Goal: Task Accomplishment & Management: Manage account settings

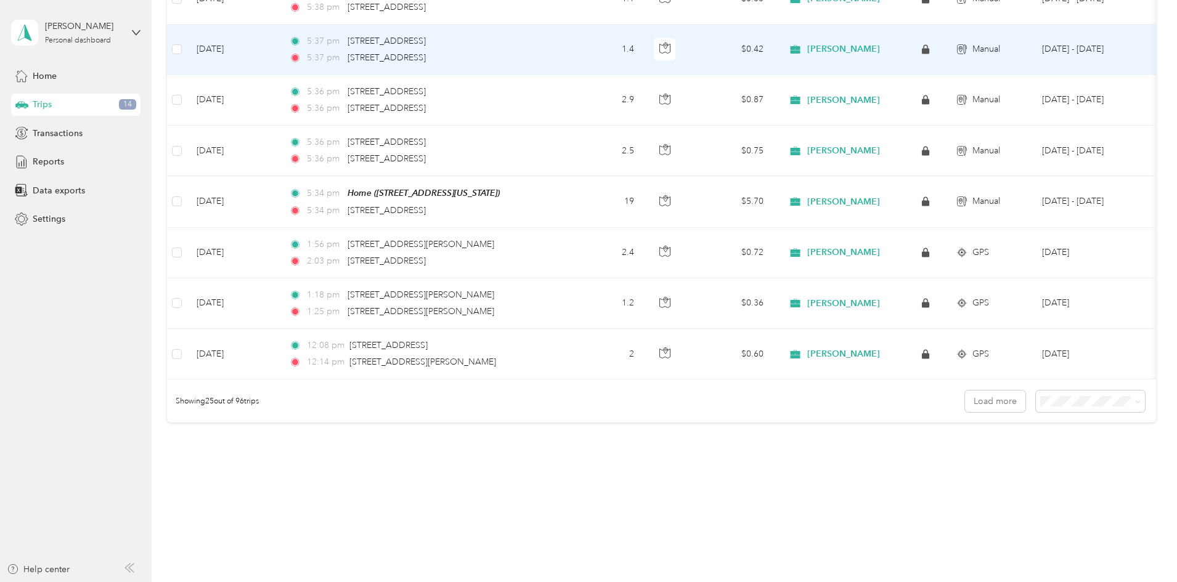
scroll to position [1109, 0]
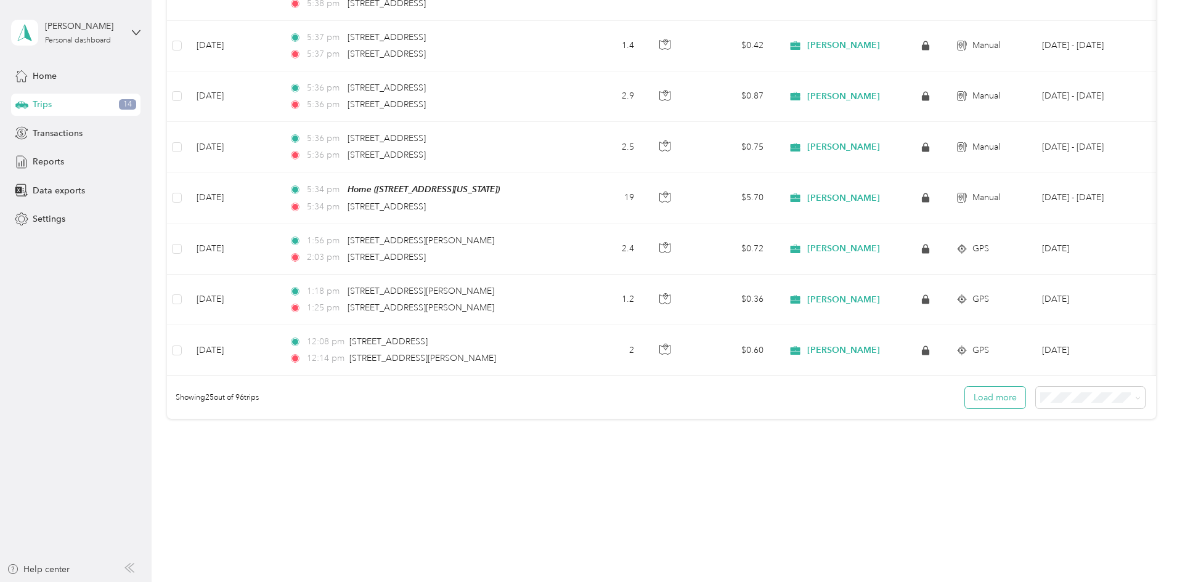
click at [965, 399] on button "Load more" at bounding box center [995, 398] width 60 height 22
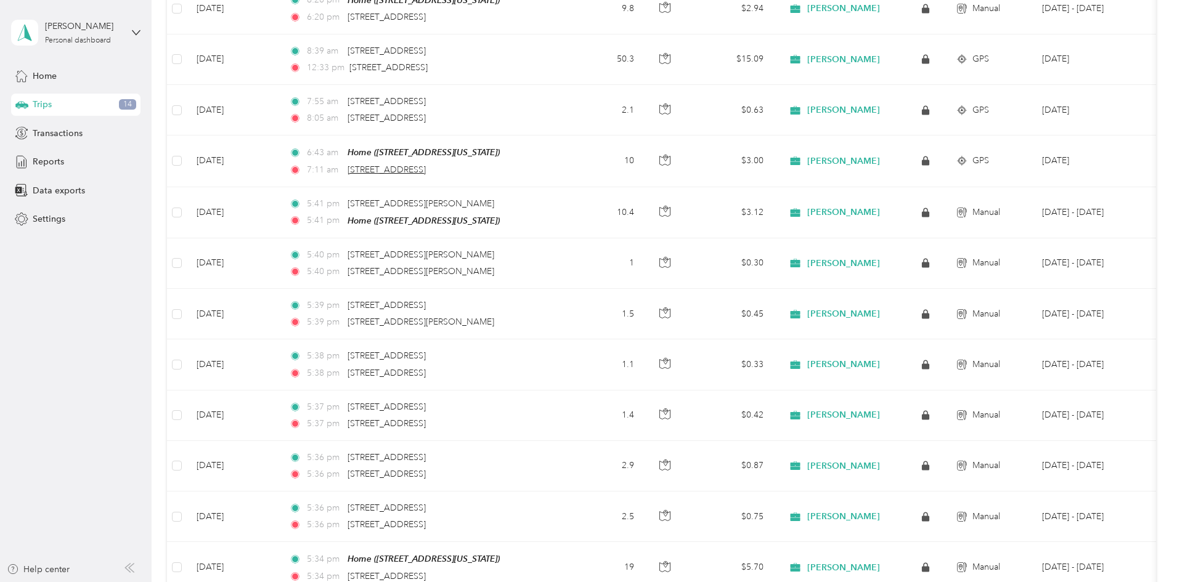
scroll to position [0, 0]
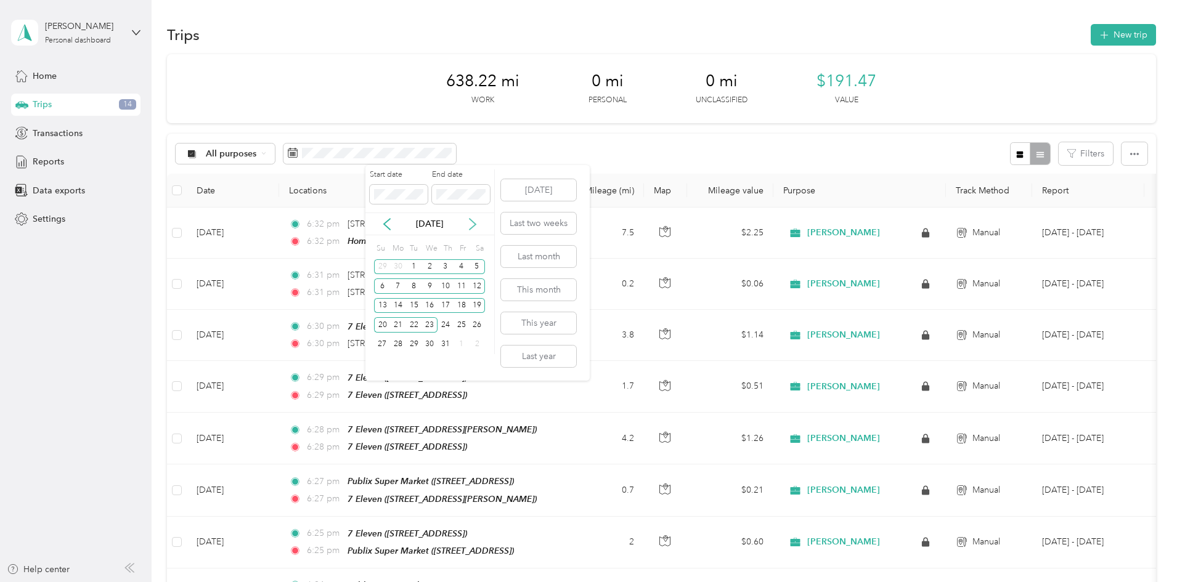
click at [474, 226] on icon at bounding box center [473, 224] width 6 height 11
click at [479, 303] on div "16" at bounding box center [478, 305] width 16 height 15
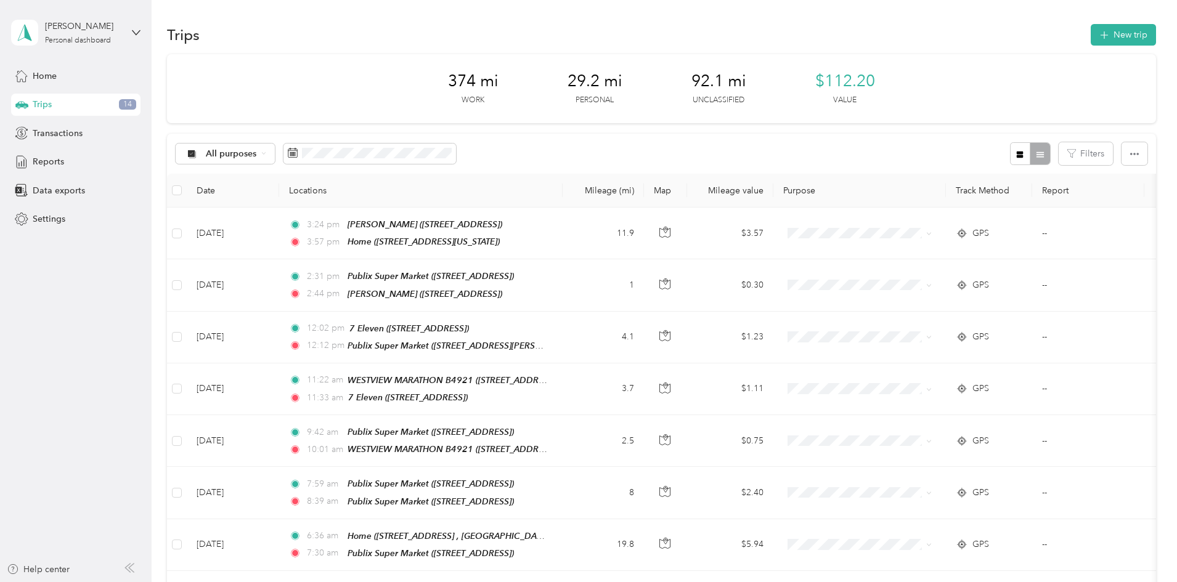
click at [768, 145] on div "All purposes Filters" at bounding box center [661, 154] width 989 height 40
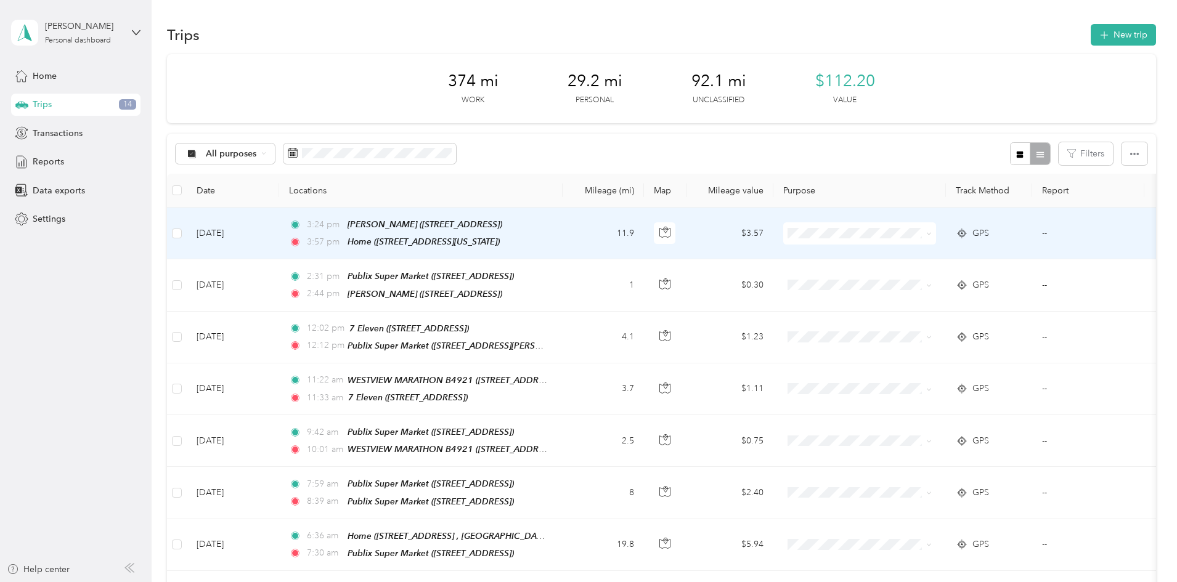
click at [871, 240] on span at bounding box center [859, 233] width 153 height 22
click at [907, 257] on li "[PERSON_NAME]" at bounding box center [941, 251] width 153 height 22
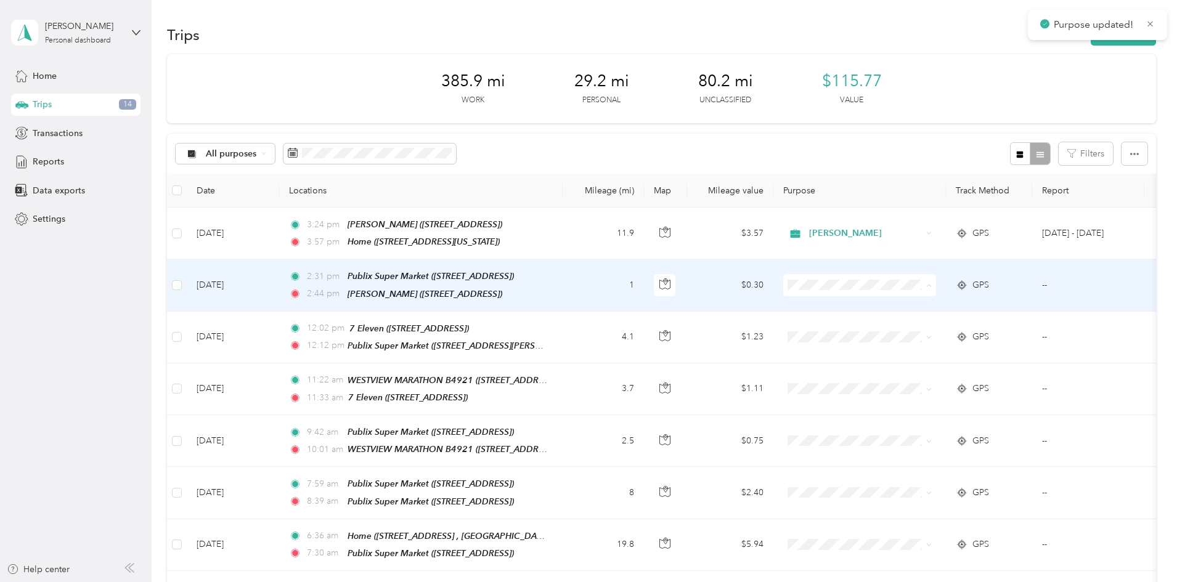
click at [906, 314] on ol "[PERSON_NAME] Personal" at bounding box center [941, 317] width 153 height 43
click at [896, 301] on span "[PERSON_NAME]" at bounding box center [953, 299] width 114 height 13
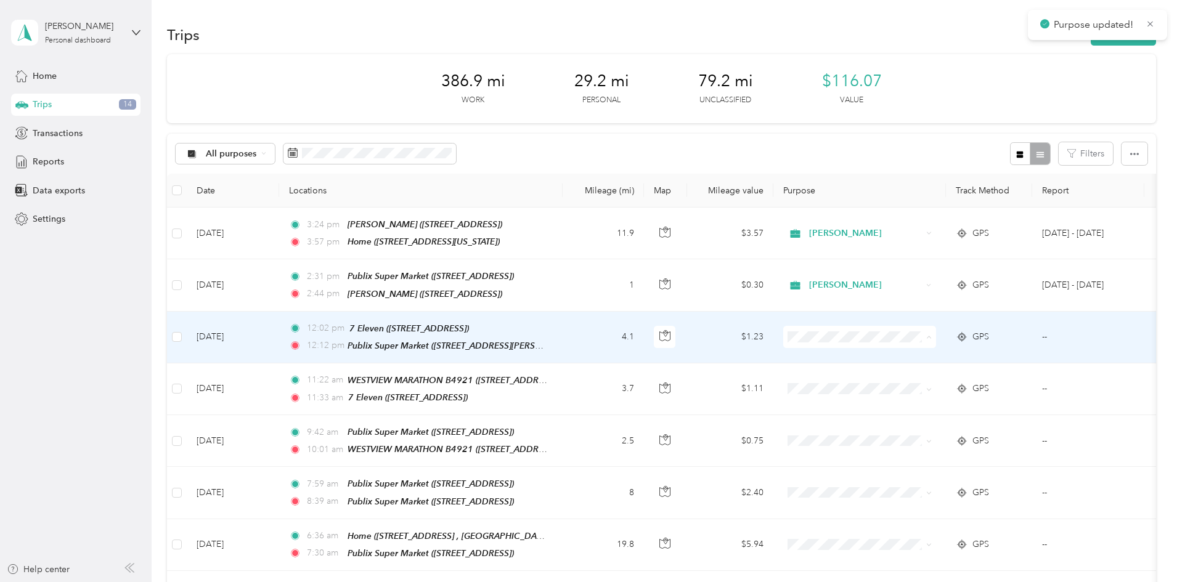
click at [893, 357] on li "[PERSON_NAME]" at bounding box center [941, 357] width 153 height 22
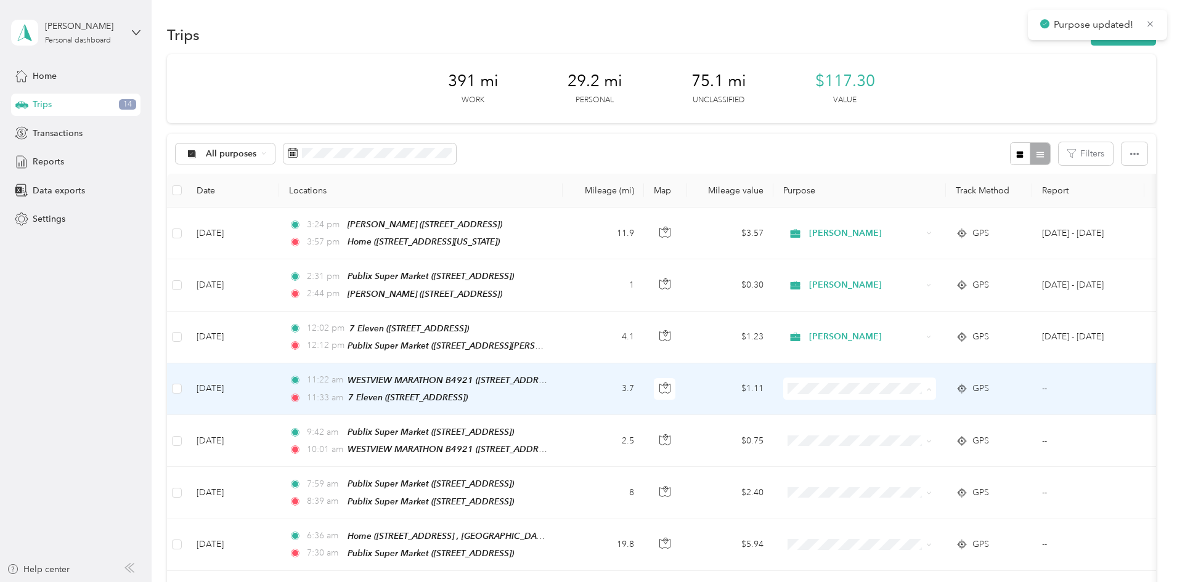
click at [892, 407] on span "[PERSON_NAME]" at bounding box center [942, 407] width 136 height 13
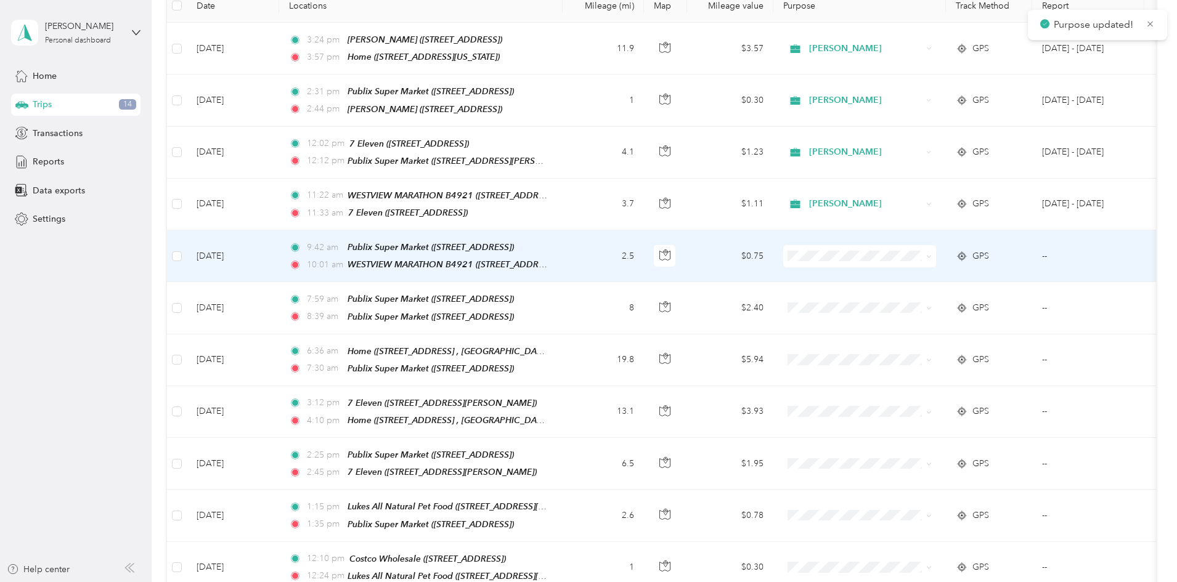
scroll to position [246, 0]
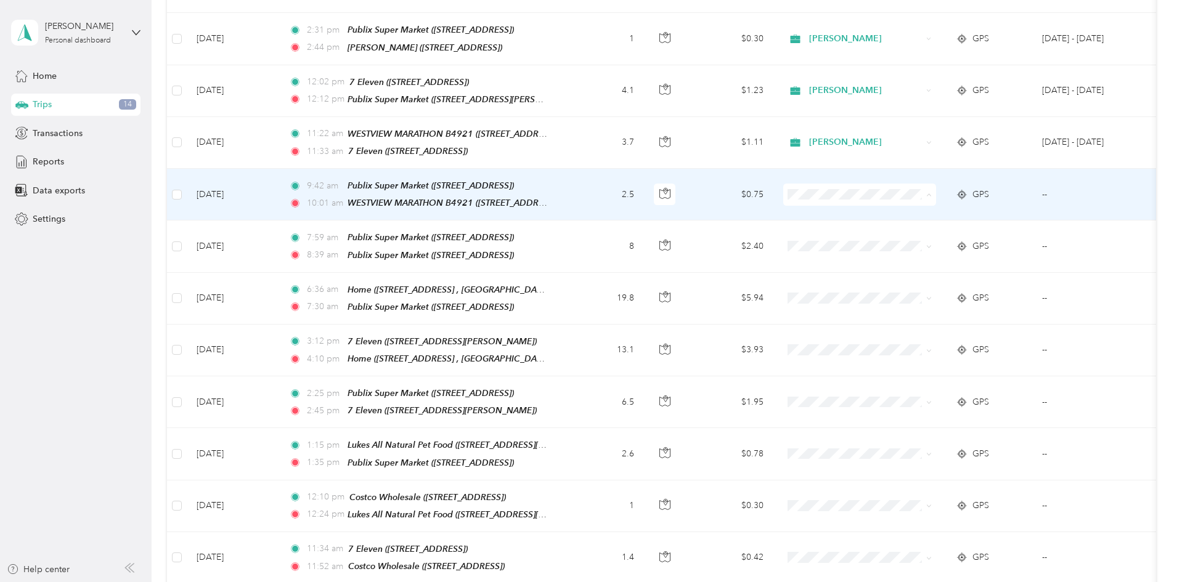
click at [894, 216] on li "[PERSON_NAME]" at bounding box center [941, 212] width 153 height 22
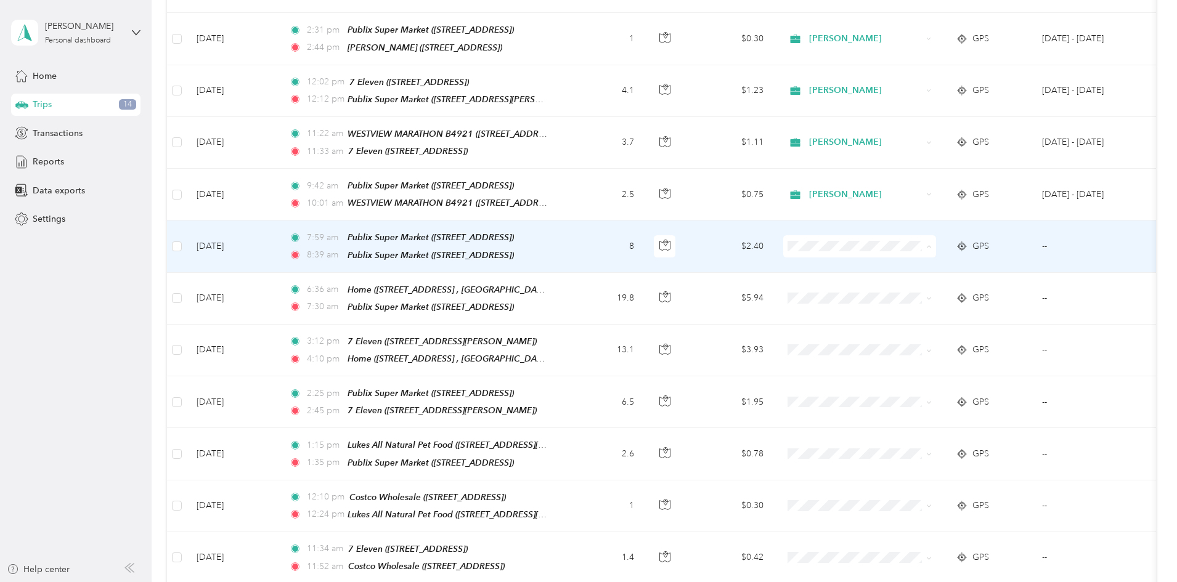
click at [890, 263] on span "[PERSON_NAME]" at bounding box center [942, 262] width 136 height 13
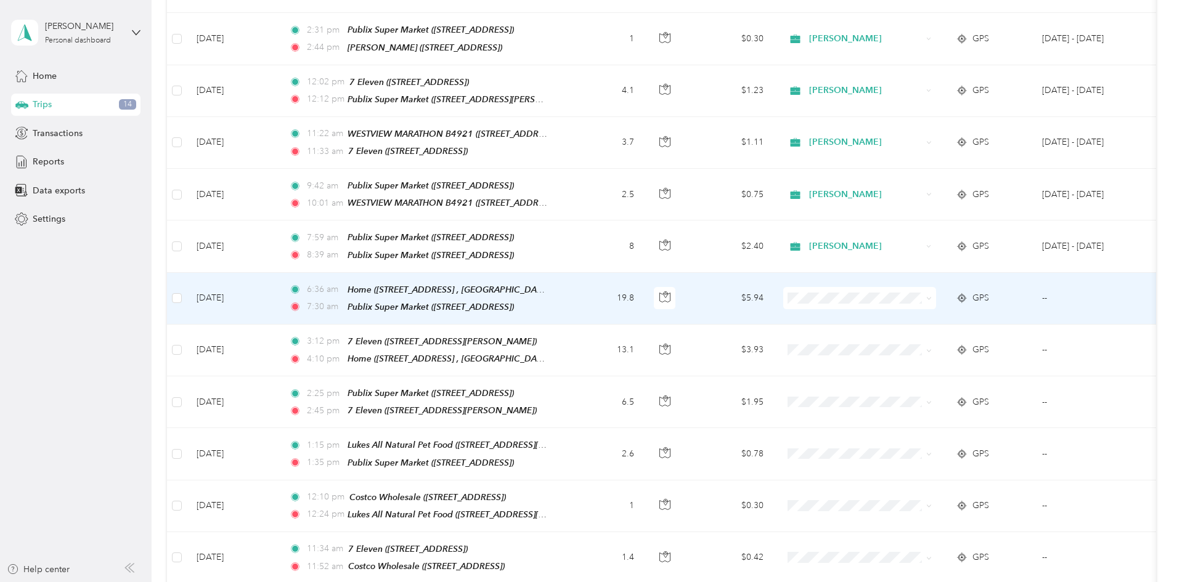
click at [887, 313] on span "[PERSON_NAME]" at bounding box center [942, 308] width 136 height 13
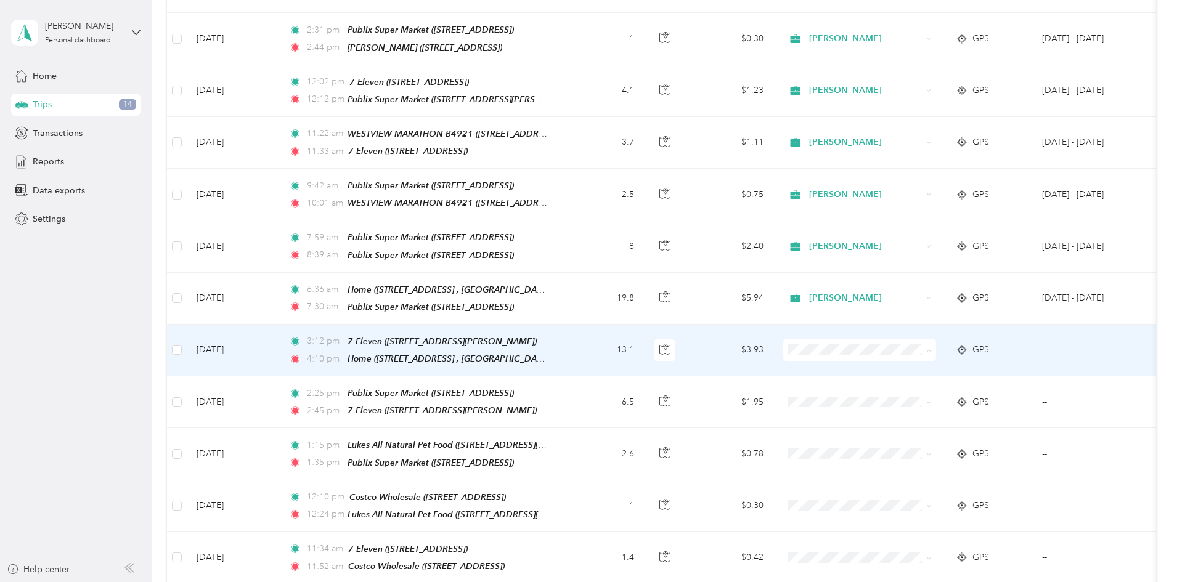
click at [886, 362] on icon at bounding box center [882, 364] width 10 height 9
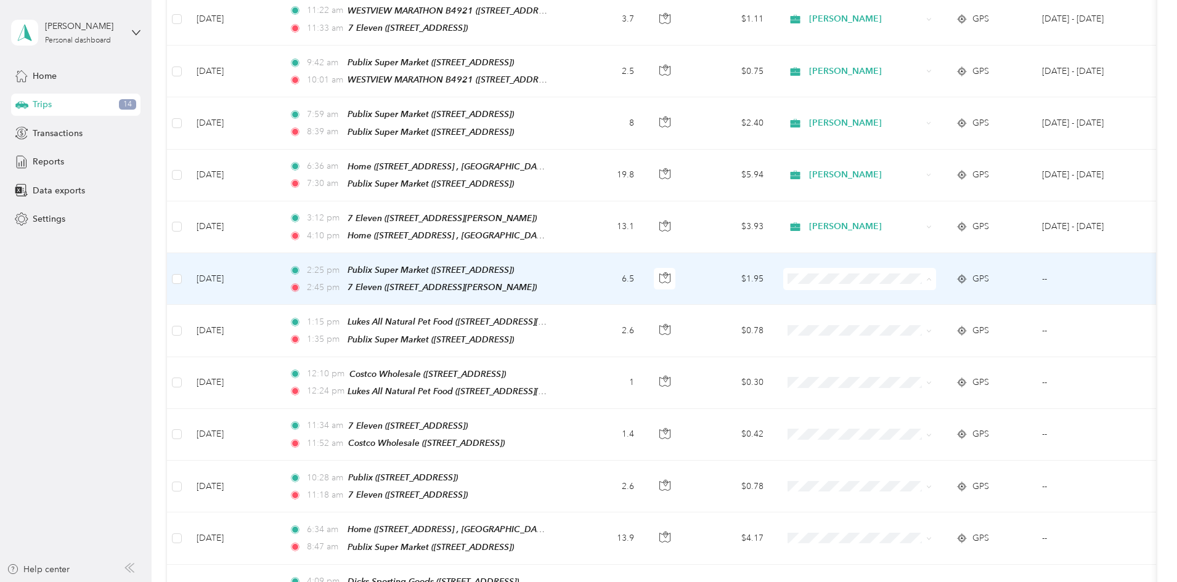
click at [887, 288] on icon at bounding box center [881, 292] width 15 height 10
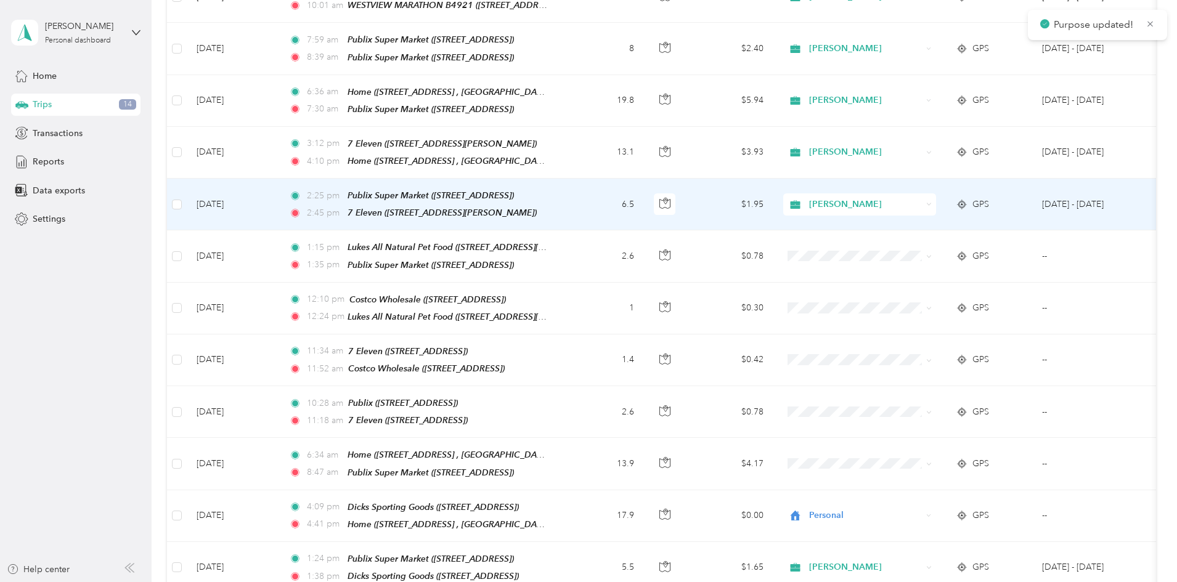
scroll to position [493, 0]
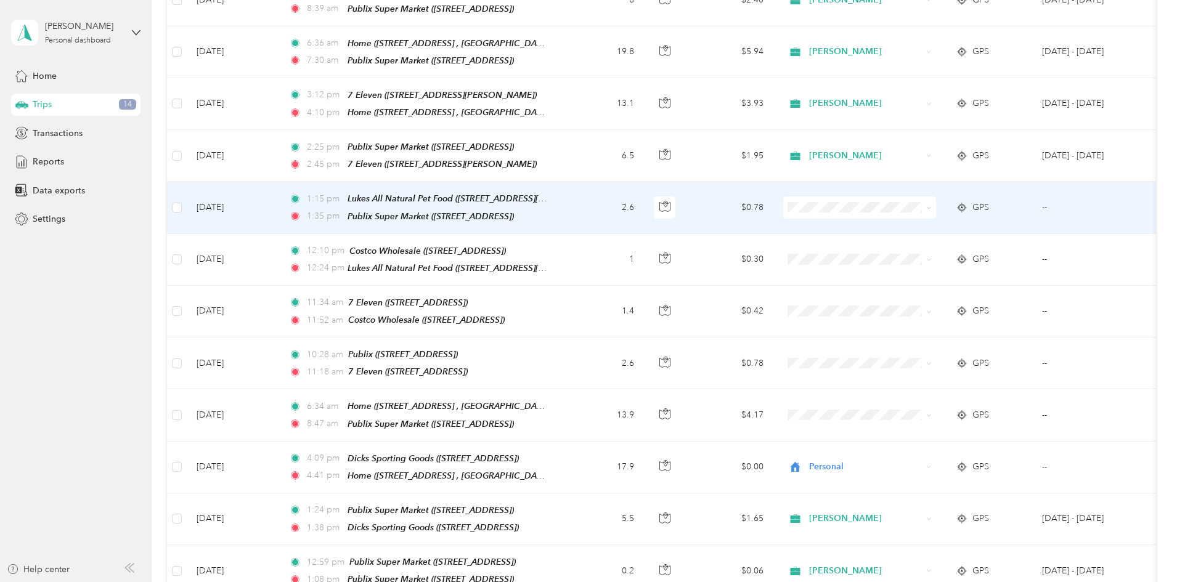
click at [887, 206] on span at bounding box center [859, 208] width 153 height 22
click at [885, 213] on span "[PERSON_NAME]" at bounding box center [942, 219] width 136 height 13
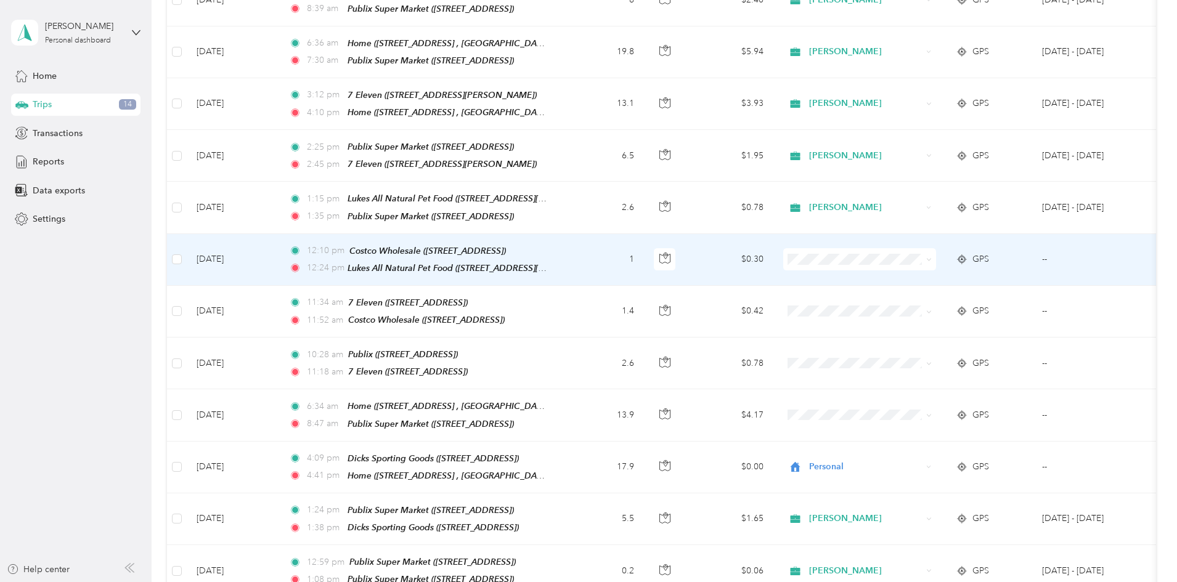
click at [882, 268] on span "[PERSON_NAME]" at bounding box center [942, 264] width 136 height 13
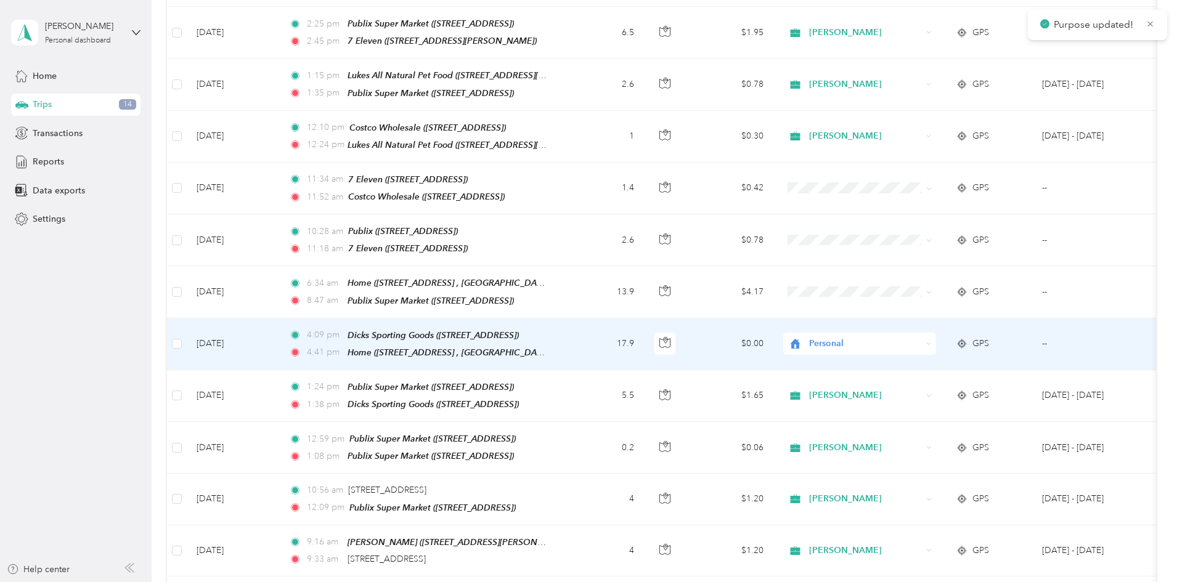
scroll to position [678, 0]
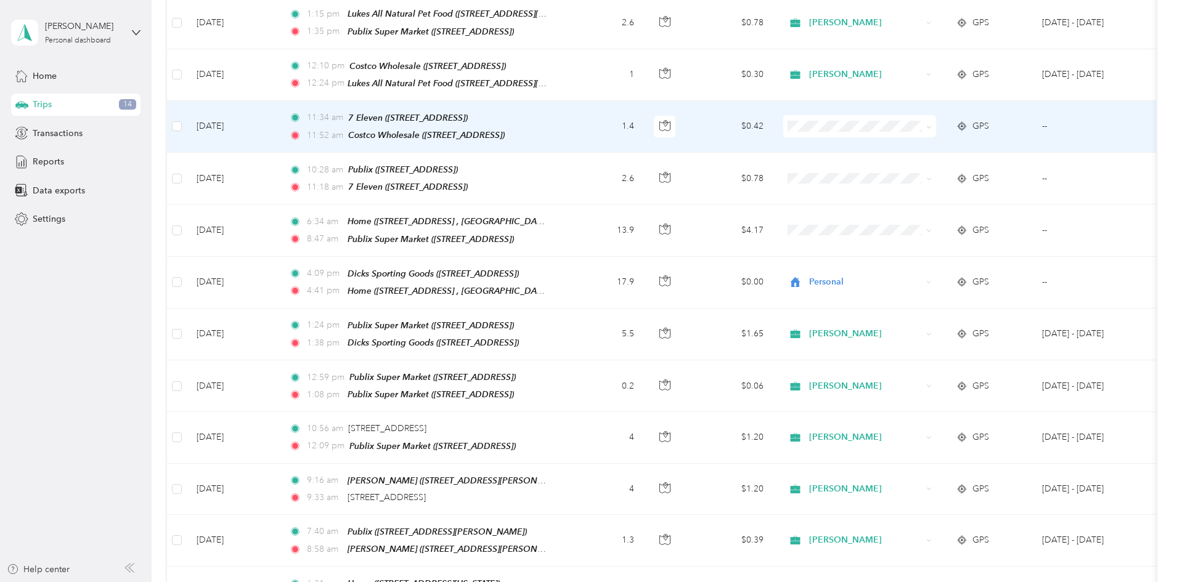
click at [901, 135] on span "[PERSON_NAME]" at bounding box center [953, 132] width 114 height 13
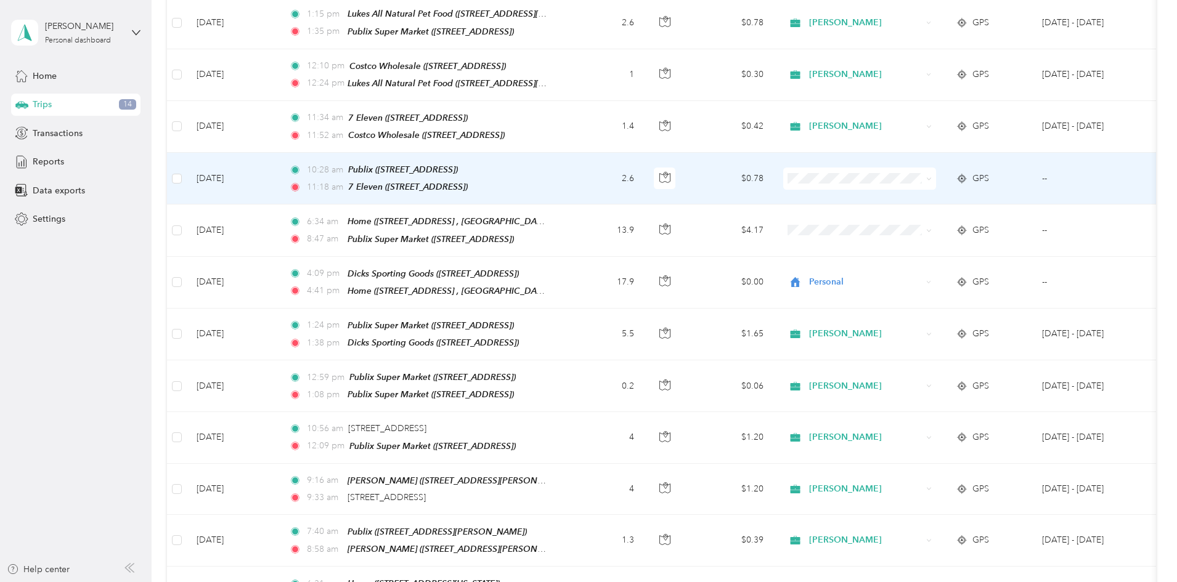
click at [890, 184] on span "[PERSON_NAME]" at bounding box center [942, 180] width 136 height 13
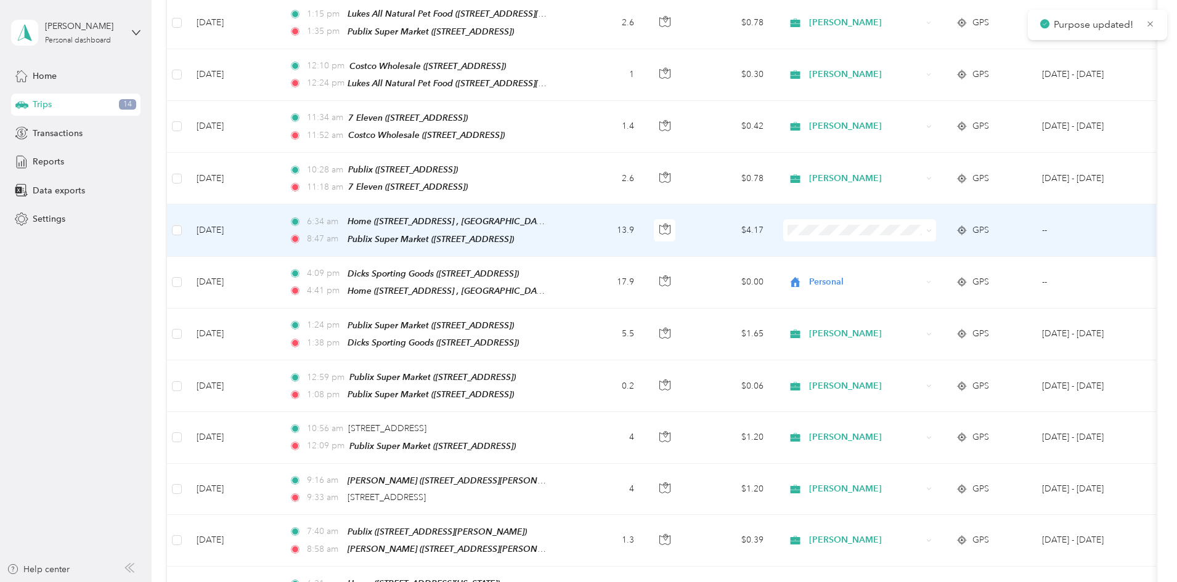
click at [887, 219] on span at bounding box center [859, 230] width 153 height 22
click at [886, 233] on icon at bounding box center [881, 237] width 15 height 10
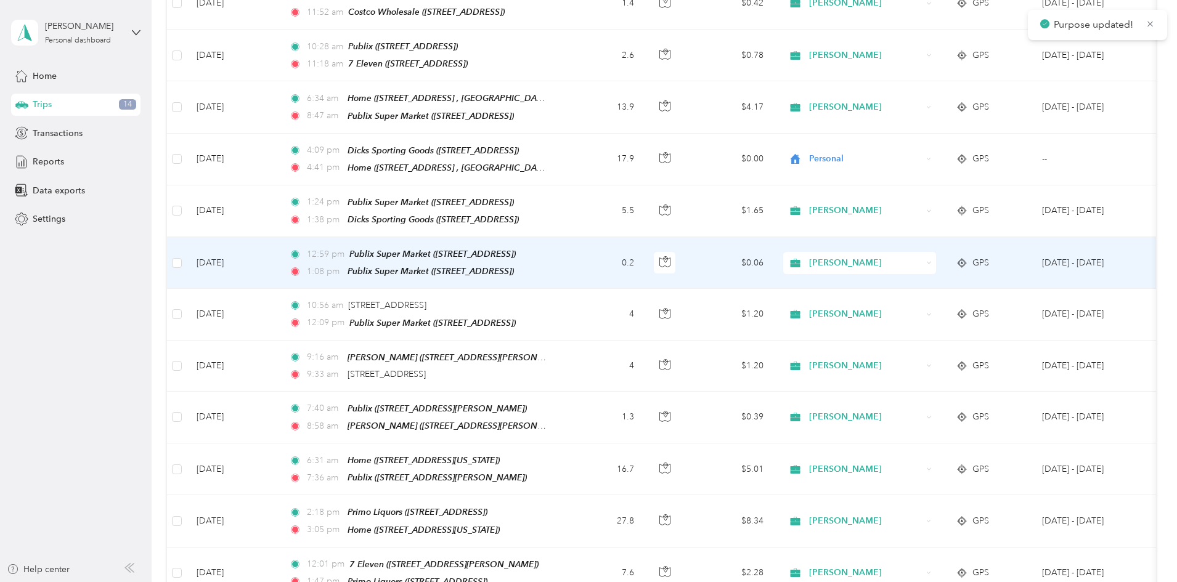
scroll to position [1048, 0]
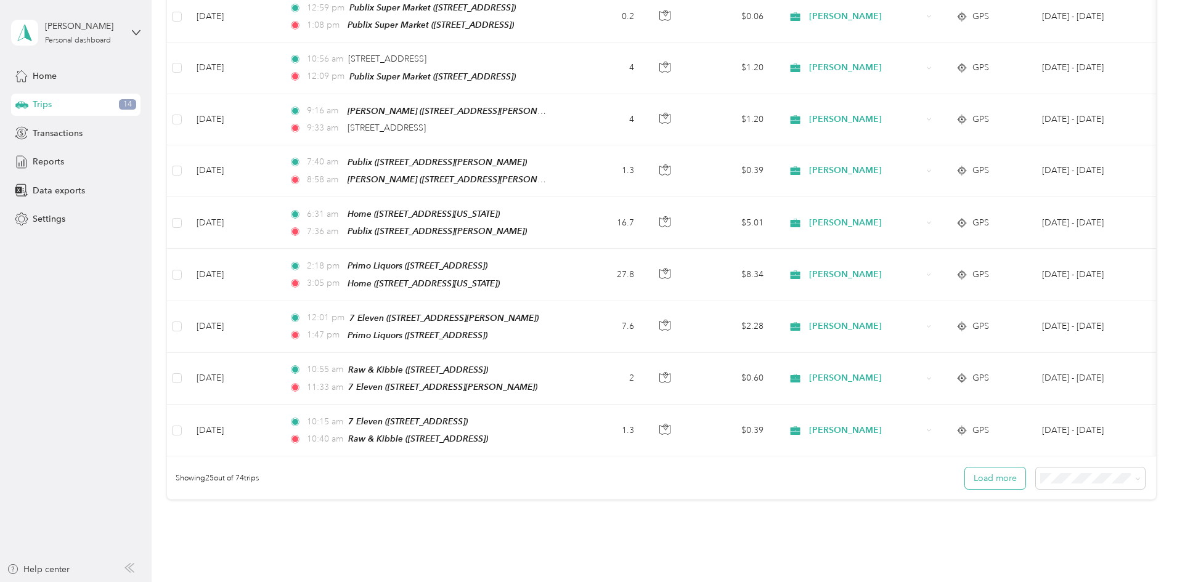
click at [965, 468] on button "Load more" at bounding box center [995, 479] width 60 height 22
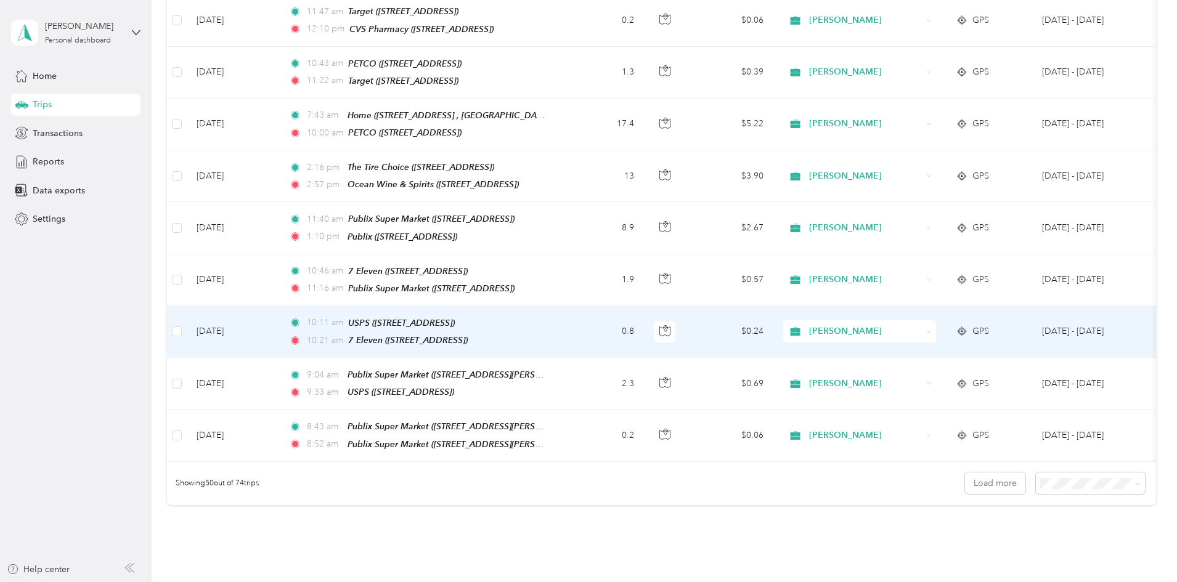
scroll to position [2342, 0]
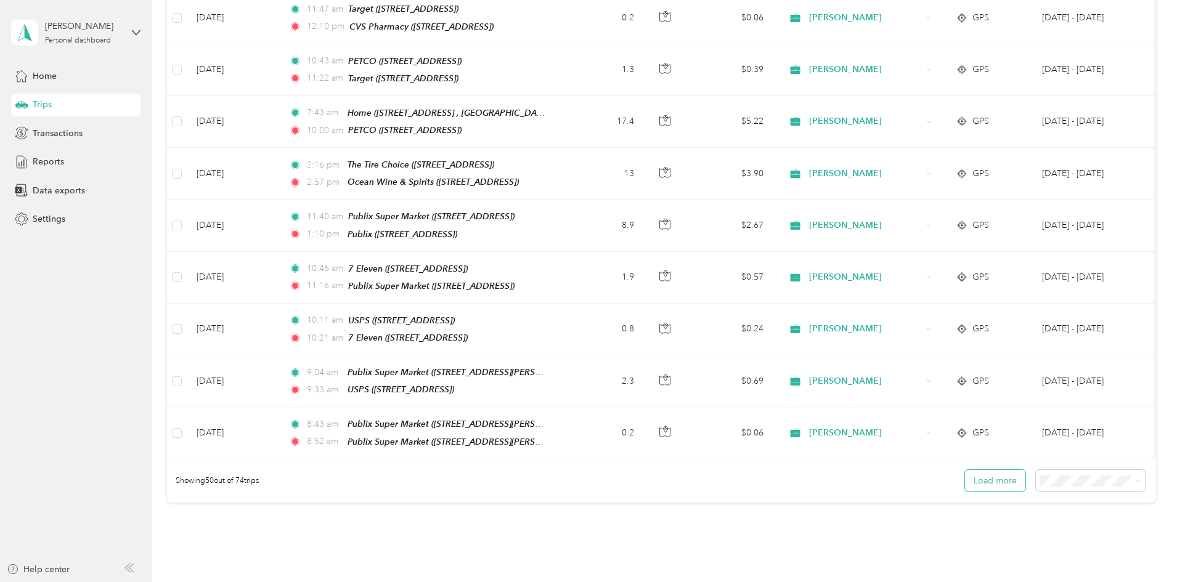
click at [965, 470] on button "Load more" at bounding box center [995, 481] width 60 height 22
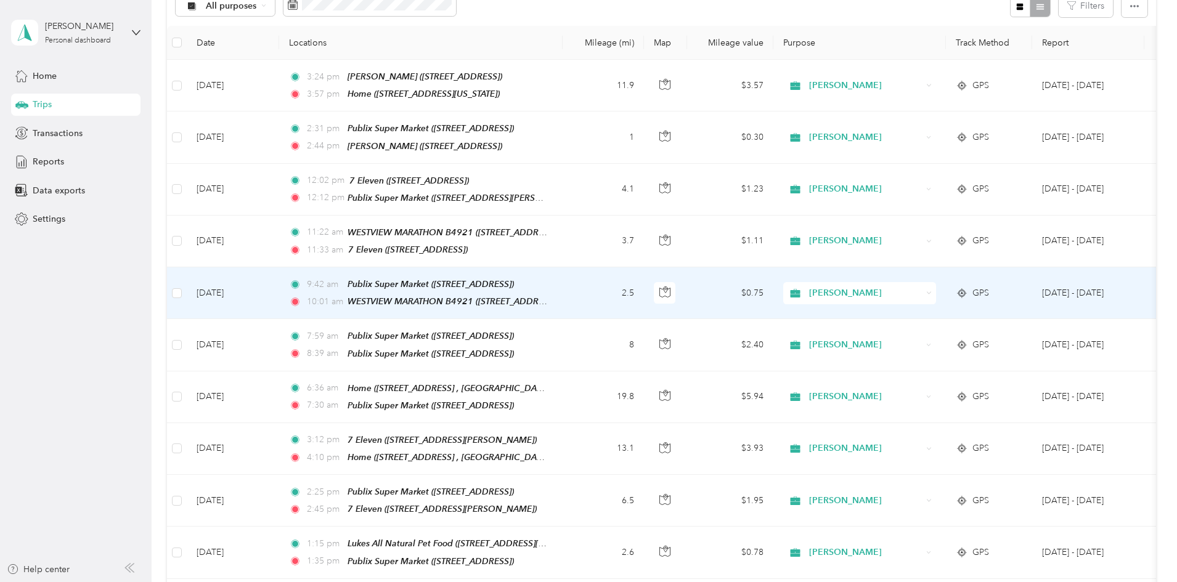
scroll to position [0, 0]
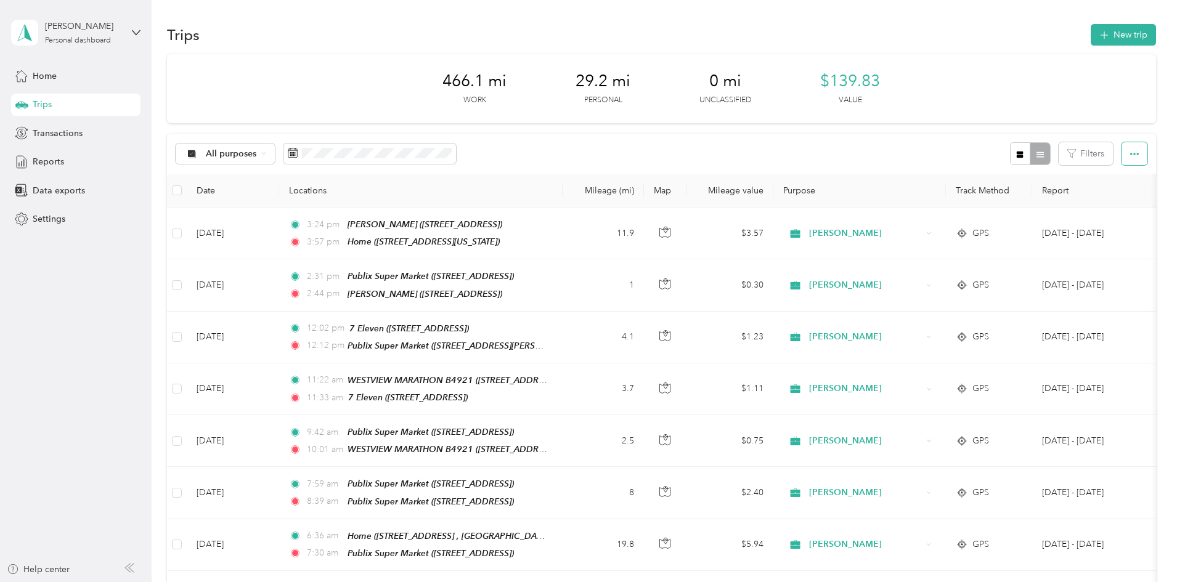
click at [1121, 157] on button "button" at bounding box center [1134, 153] width 26 height 23
click at [1010, 157] on div at bounding box center [1030, 153] width 40 height 23
click at [1017, 157] on icon "button" at bounding box center [1020, 154] width 7 height 7
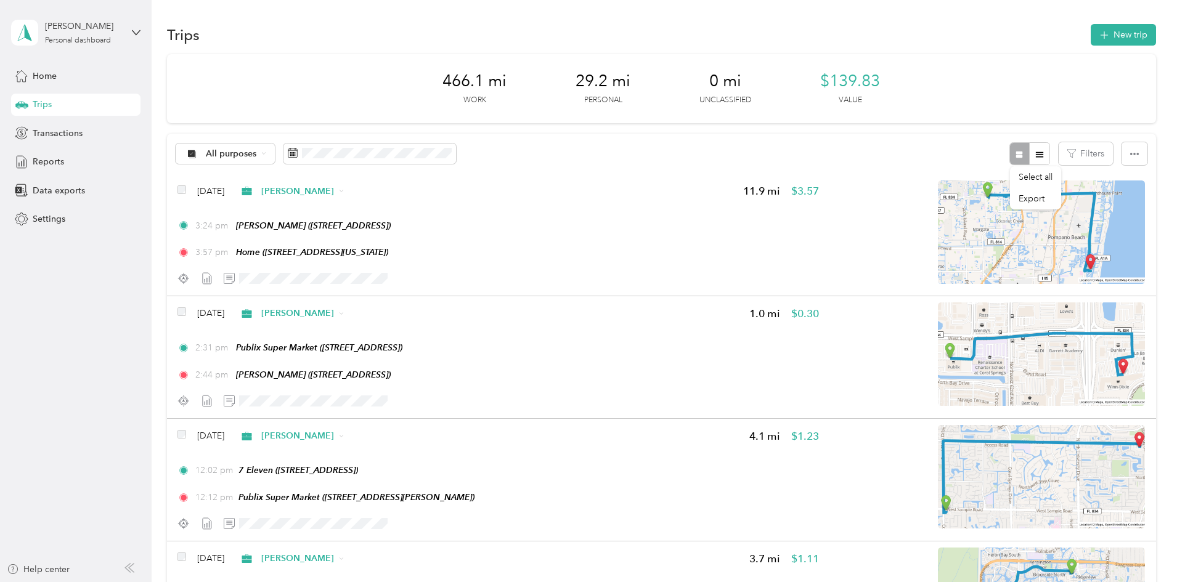
click at [864, 154] on div "All purposes Filters" at bounding box center [661, 154] width 989 height 40
click at [47, 165] on span "Reports" at bounding box center [48, 161] width 31 height 13
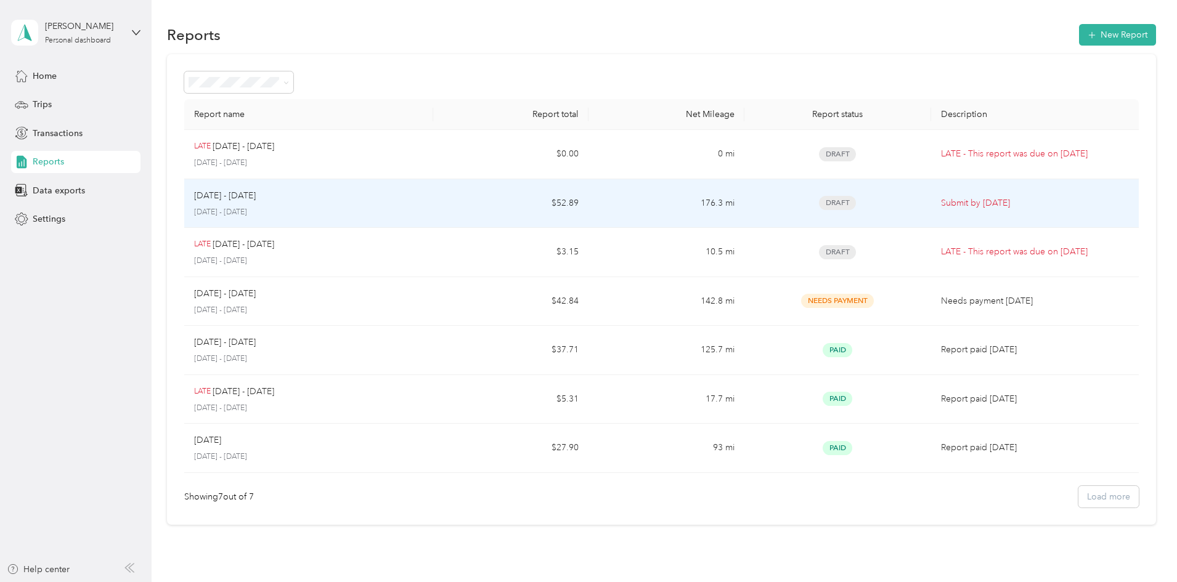
click at [256, 194] on p "[DATE] - [DATE]" at bounding box center [225, 196] width 62 height 14
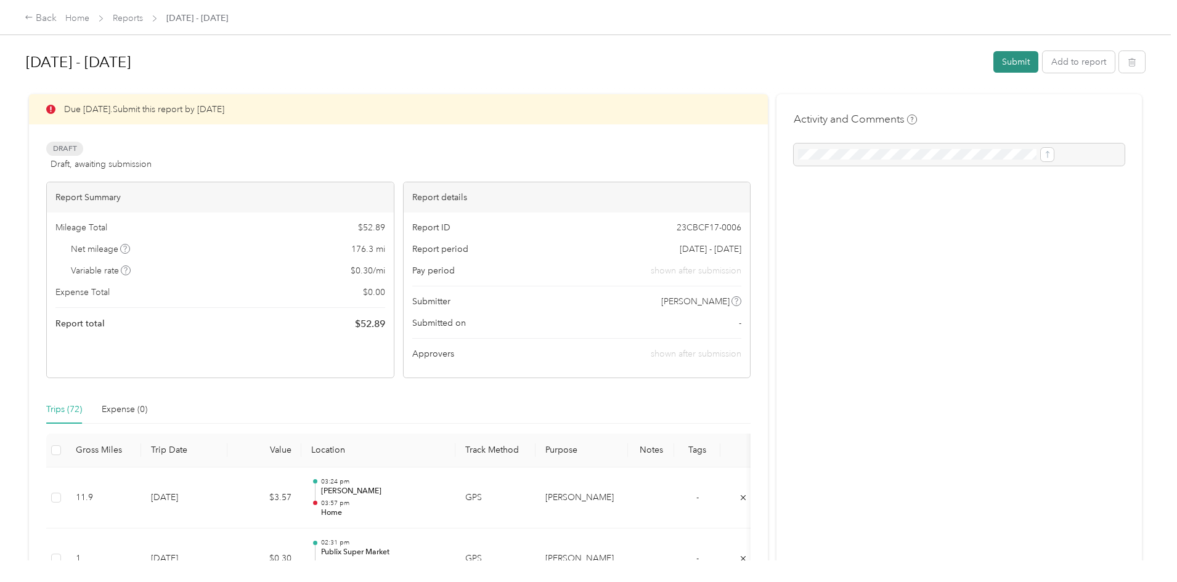
click at [993, 63] on button "Submit" at bounding box center [1015, 62] width 45 height 22
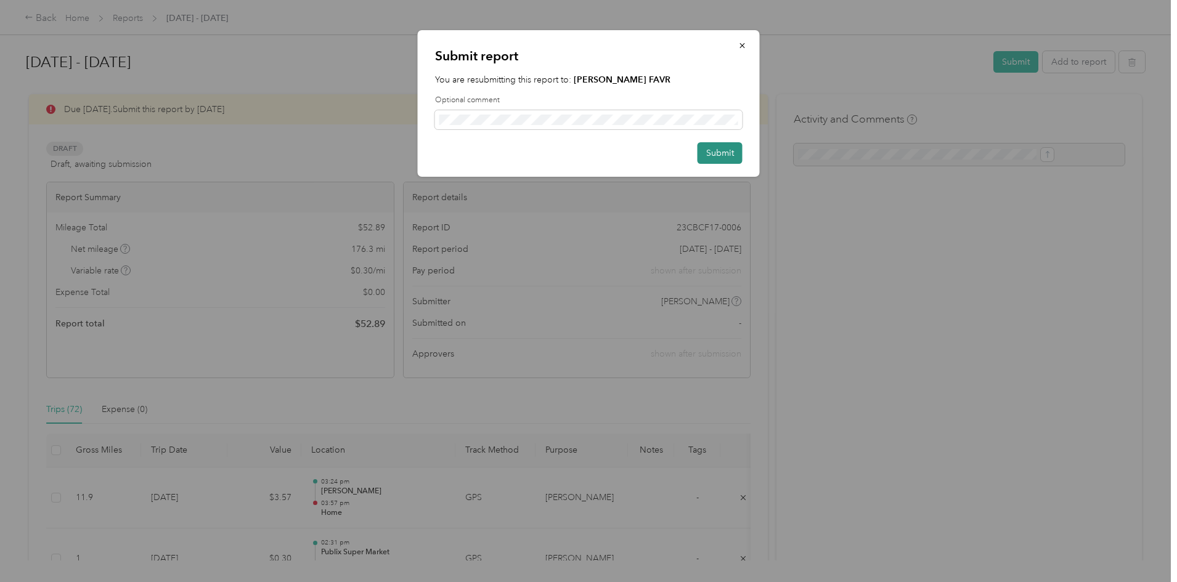
click at [736, 154] on button "Submit" at bounding box center [720, 153] width 45 height 22
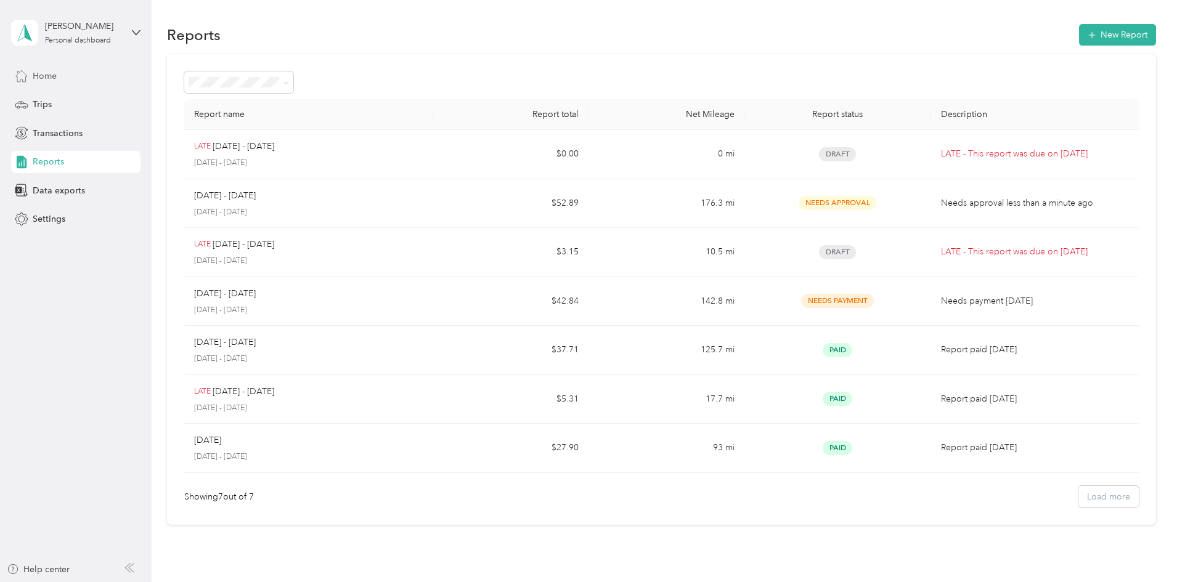
click at [52, 73] on span "Home" at bounding box center [45, 76] width 24 height 13
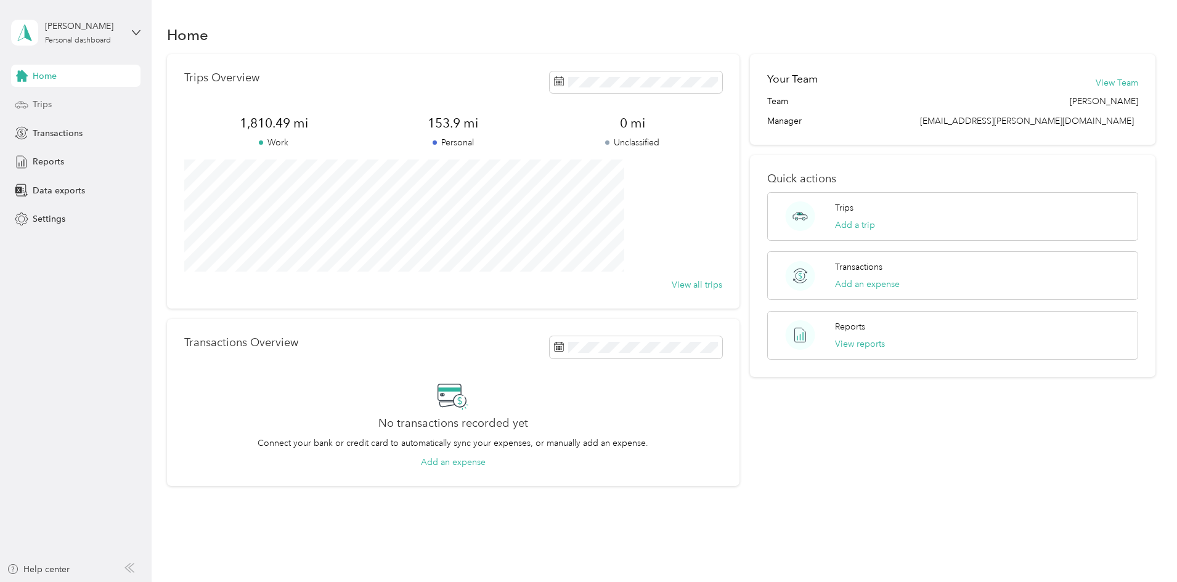
click at [50, 108] on span "Trips" at bounding box center [42, 104] width 19 height 13
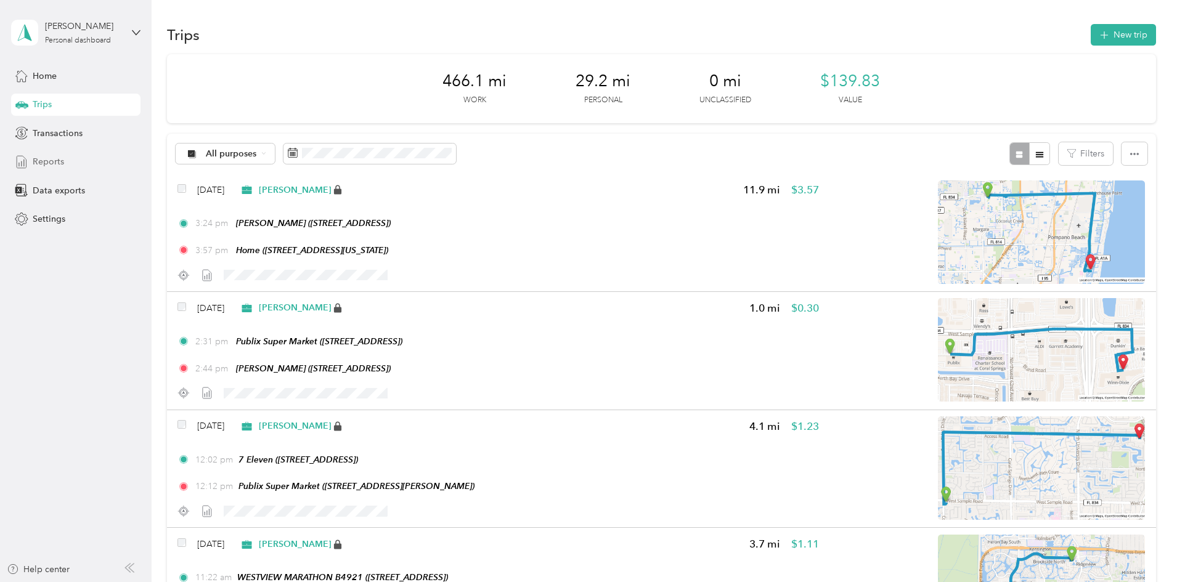
click at [53, 160] on span "Reports" at bounding box center [48, 161] width 31 height 13
